Goal: Task Accomplishment & Management: Manage account settings

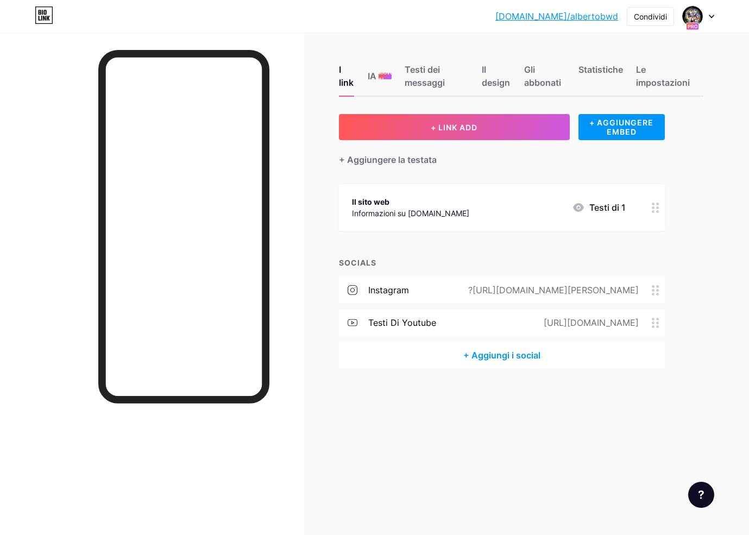
click at [703, 17] on div at bounding box center [698, 17] width 31 height 20
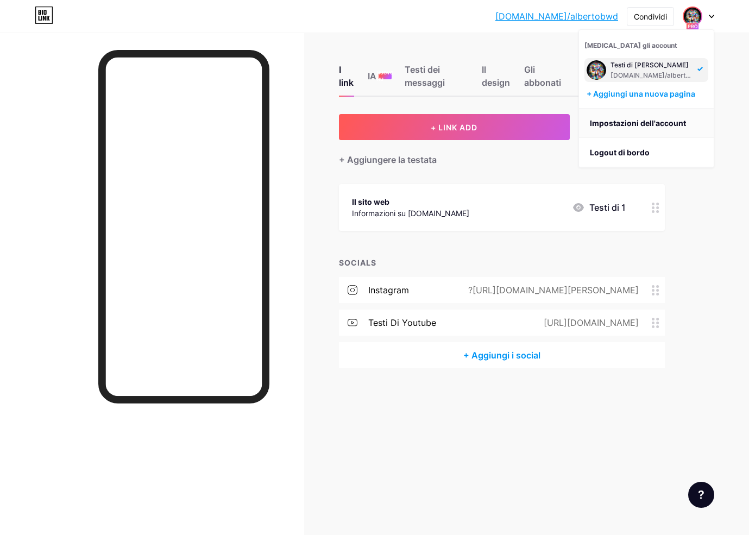
click at [624, 127] on link "Impostazioni dell'account" at bounding box center [646, 123] width 135 height 29
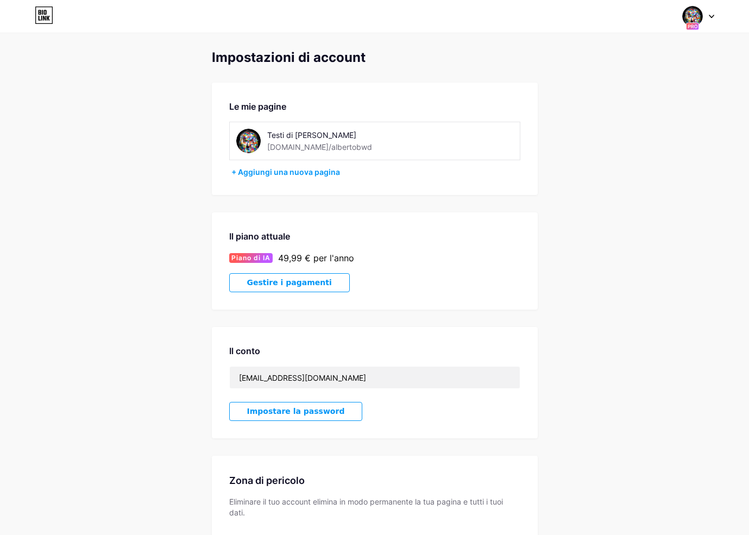
click at [296, 286] on span "Gestire i pagamenti" at bounding box center [289, 282] width 85 height 9
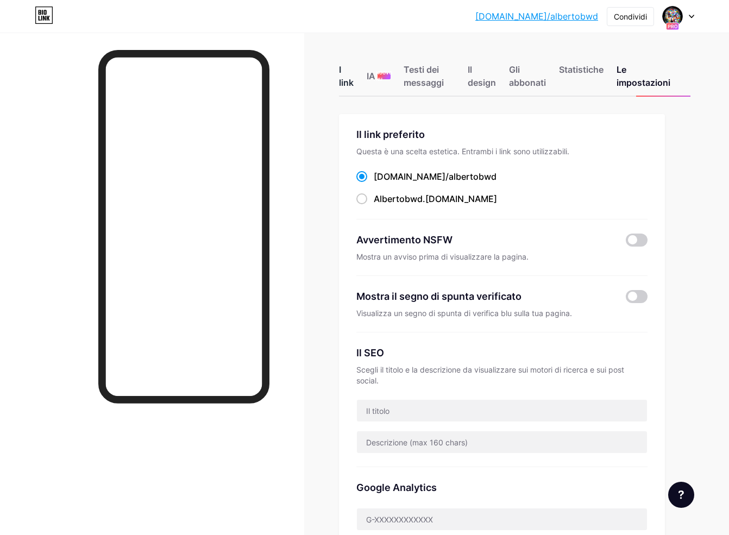
click at [349, 84] on div "I link" at bounding box center [346, 79] width 15 height 33
